Goal: Use online tool/utility: Use online tool/utility

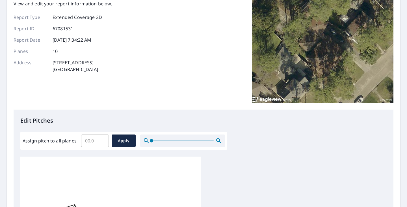
scroll to position [57, 0]
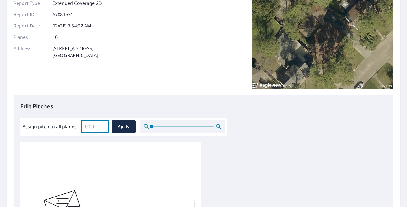
click at [96, 128] on input "Assign pitch to all planes" at bounding box center [95, 126] width 28 height 16
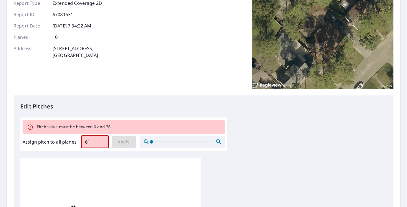
type input "6"
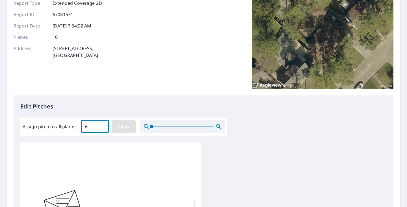
type input "6"
click at [124, 129] on span "Apply" at bounding box center [123, 126] width 15 height 7
type input "6"
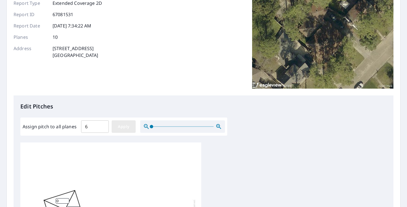
type input "6"
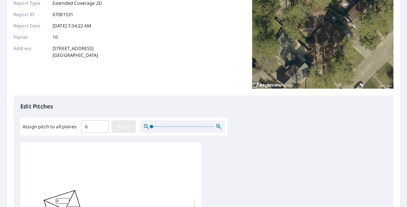
type input "6"
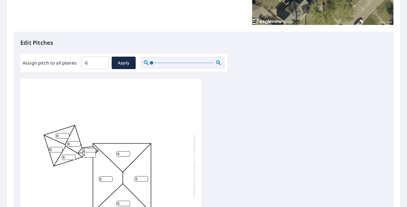
scroll to position [5, 0]
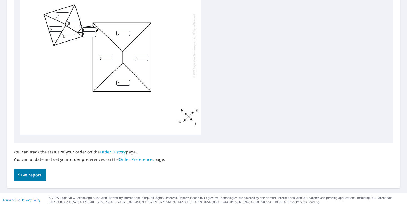
click at [23, 174] on span "Save report" at bounding box center [29, 174] width 23 height 7
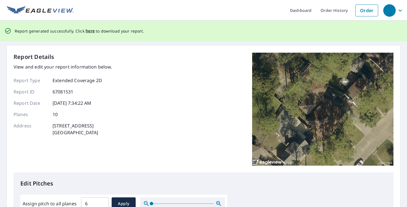
scroll to position [0, 0]
click at [89, 35] on div "Report generated successfully. Click here to download your report." at bounding box center [79, 31] width 129 height 12
click at [89, 34] on span "here" at bounding box center [90, 30] width 9 height 7
